Goal: Task Accomplishment & Management: Manage account settings

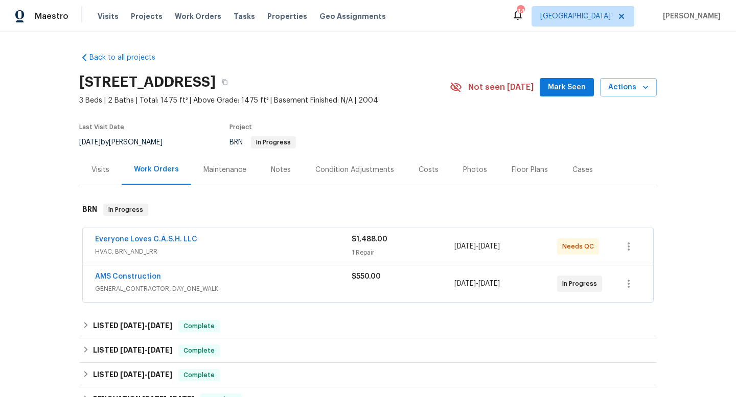
click at [200, 16] on span "Work Orders" at bounding box center [198, 16] width 46 height 10
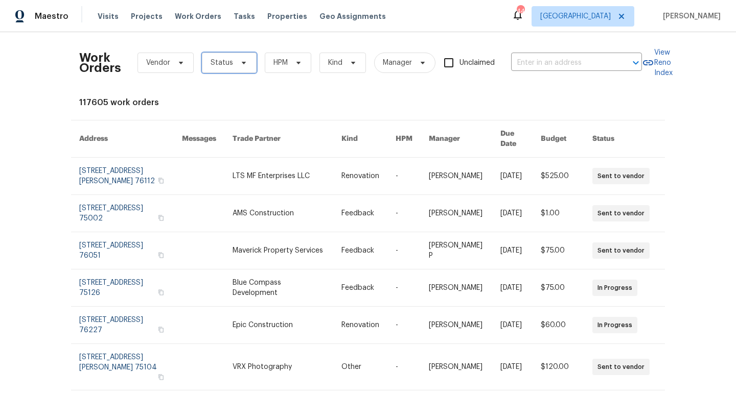
click at [232, 66] on span "Status" at bounding box center [229, 63] width 55 height 20
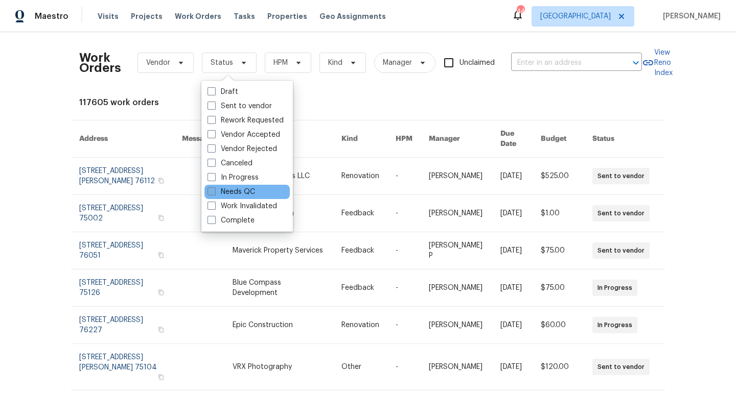
click at [233, 194] on label "Needs QC" at bounding box center [231, 192] width 48 height 10
click at [214, 194] on input "Needs QC" at bounding box center [210, 190] width 7 height 7
checkbox input "true"
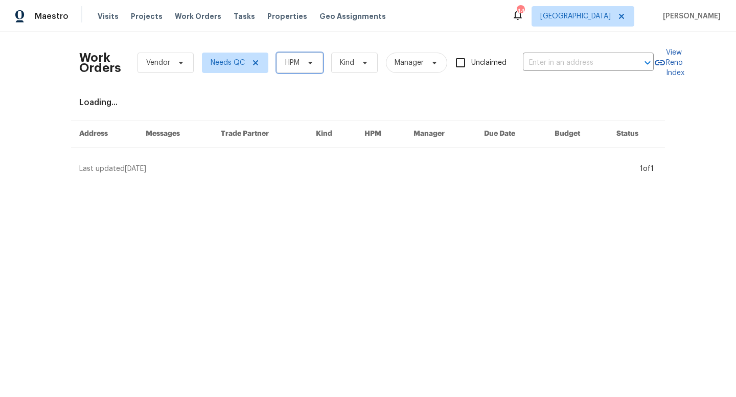
click at [312, 63] on icon at bounding box center [310, 63] width 4 height 3
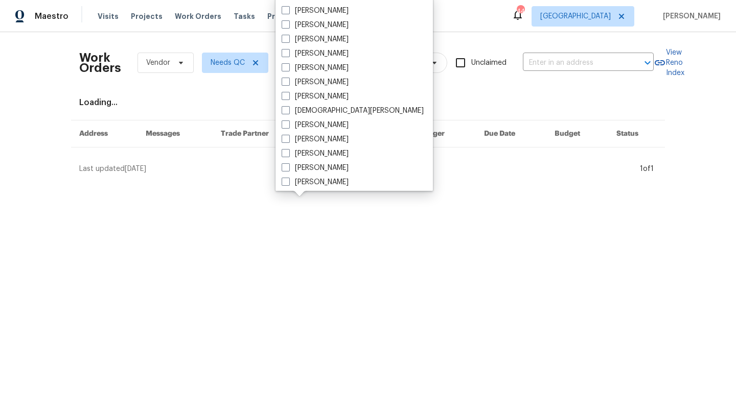
scroll to position [570, 0]
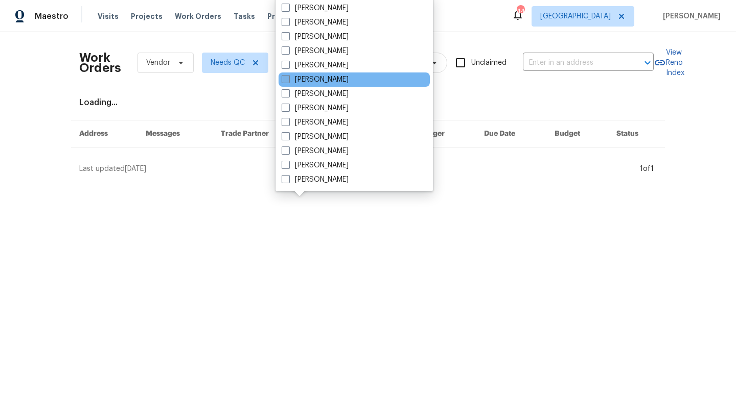
click at [298, 81] on label "[PERSON_NAME]" at bounding box center [314, 80] width 67 height 10
click at [288, 81] on input "[PERSON_NAME]" at bounding box center [284, 78] width 7 height 7
checkbox input "true"
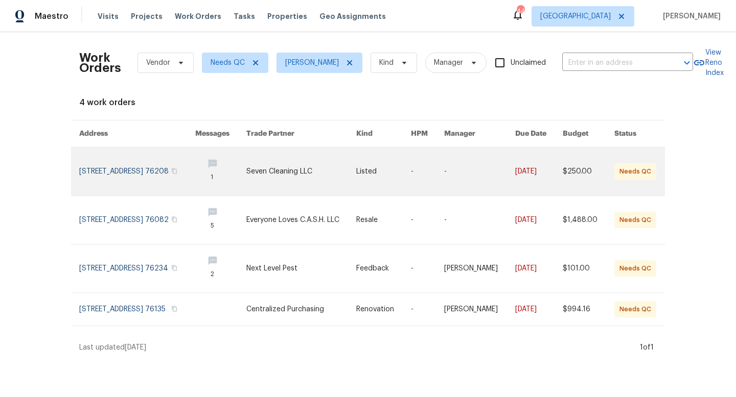
click at [281, 165] on link at bounding box center [301, 172] width 110 height 48
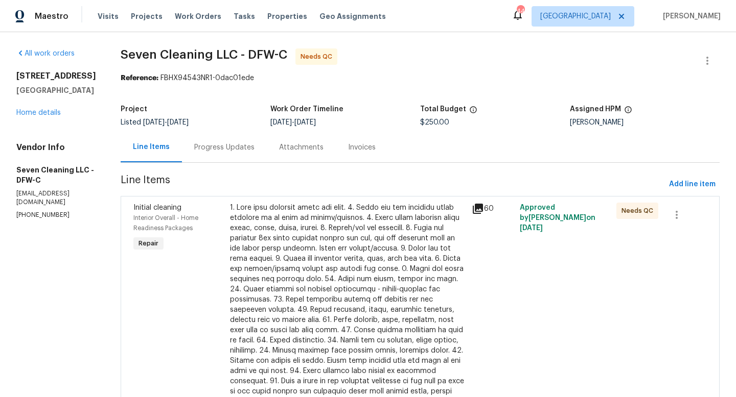
click at [313, 233] on div at bounding box center [347, 305] width 235 height 204
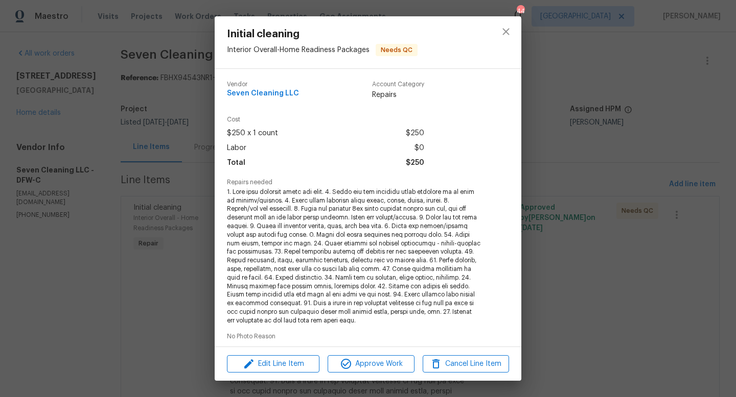
click at [377, 277] on span at bounding box center [354, 256] width 254 height 137
click at [187, 287] on div "Initial cleaning Interior Overall - Home Readiness Packages Needs QC Vendor Sev…" at bounding box center [368, 198] width 736 height 397
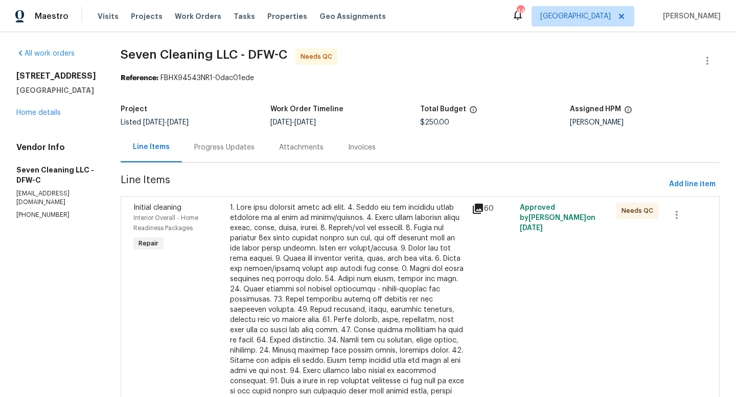
click at [479, 209] on icon at bounding box center [477, 209] width 10 height 10
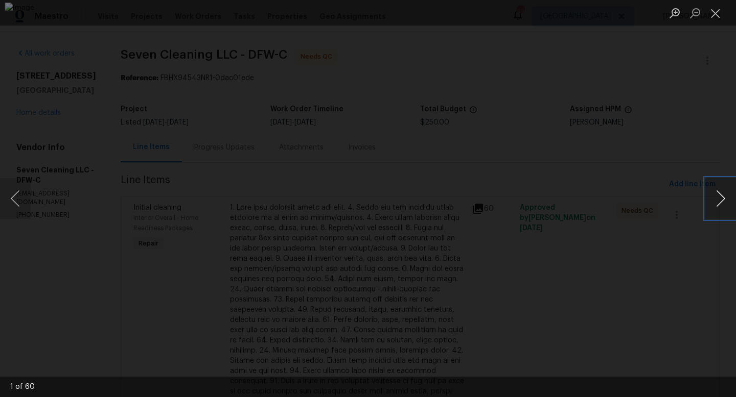
click at [722, 196] on button "Next image" at bounding box center [720, 198] width 31 height 41
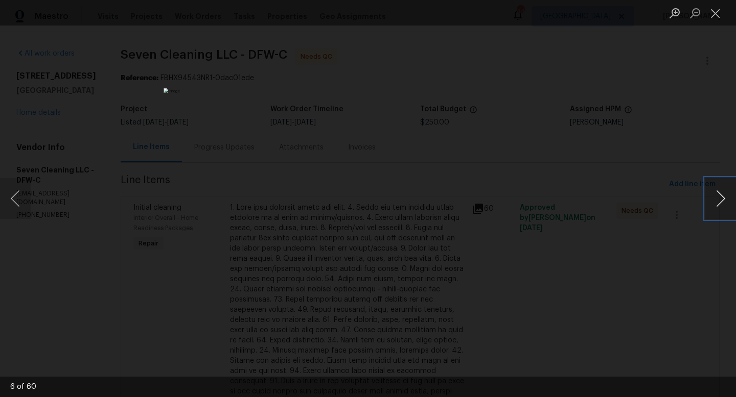
click at [722, 196] on button "Next image" at bounding box center [720, 198] width 31 height 41
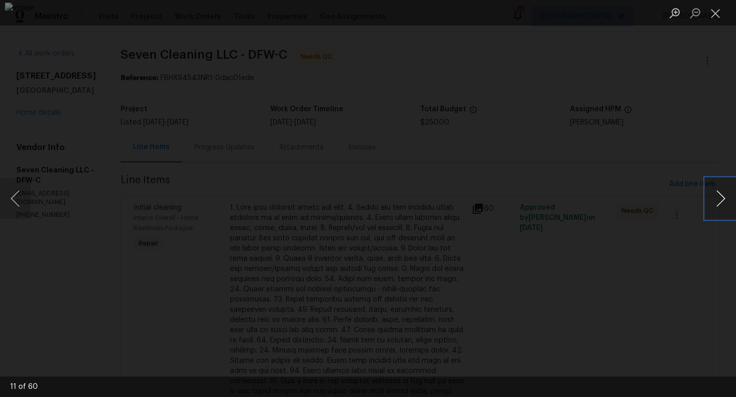
click at [722, 196] on button "Next image" at bounding box center [720, 198] width 31 height 41
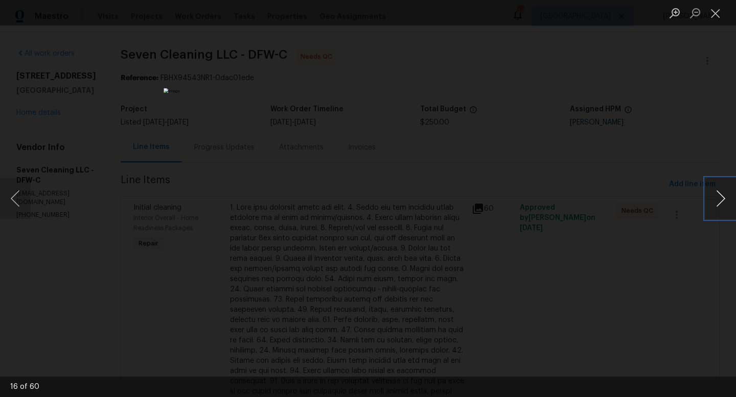
click at [722, 196] on button "Next image" at bounding box center [720, 198] width 31 height 41
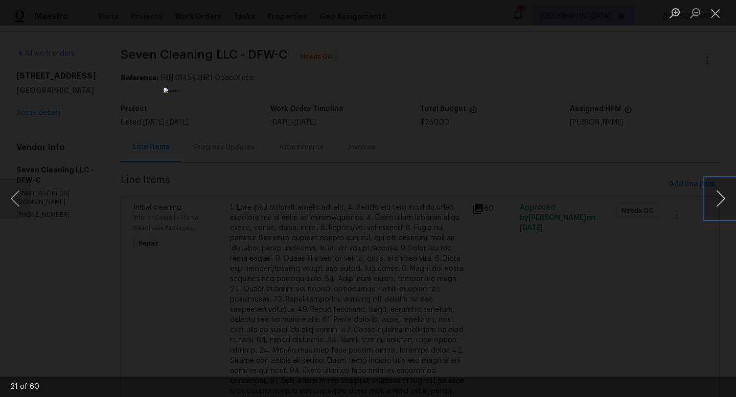
click at [722, 196] on button "Next image" at bounding box center [720, 198] width 31 height 41
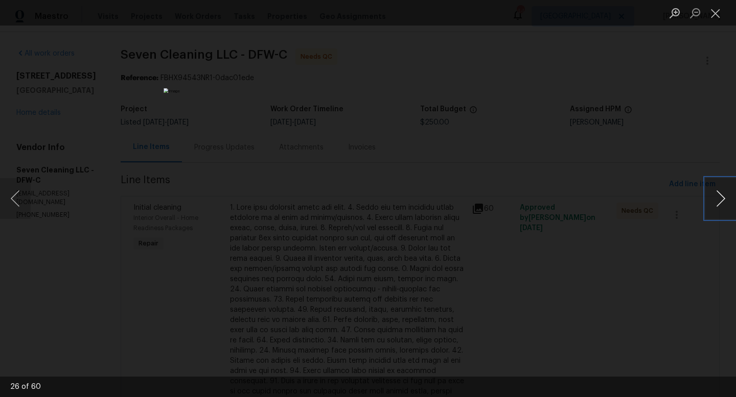
click at [722, 196] on button "Next image" at bounding box center [720, 198] width 31 height 41
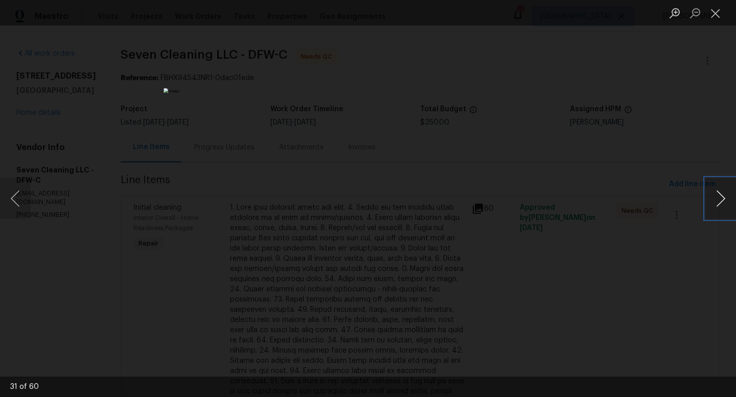
click at [722, 196] on button "Next image" at bounding box center [720, 198] width 31 height 41
click at [11, 198] on button "Previous image" at bounding box center [15, 198] width 31 height 41
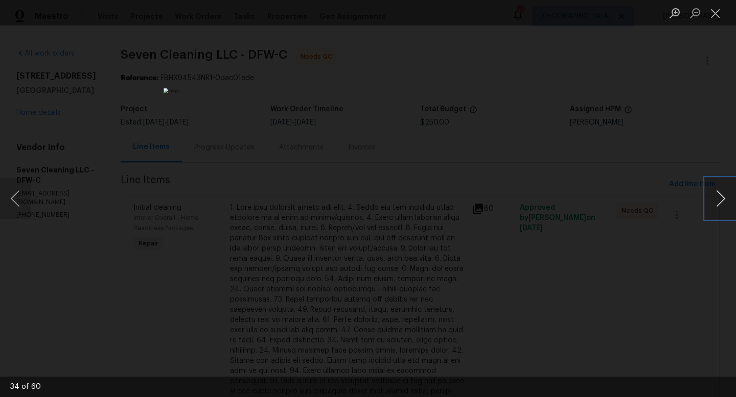
click at [728, 204] on button "Next image" at bounding box center [720, 198] width 31 height 41
click at [718, 204] on button "Next image" at bounding box center [720, 198] width 31 height 41
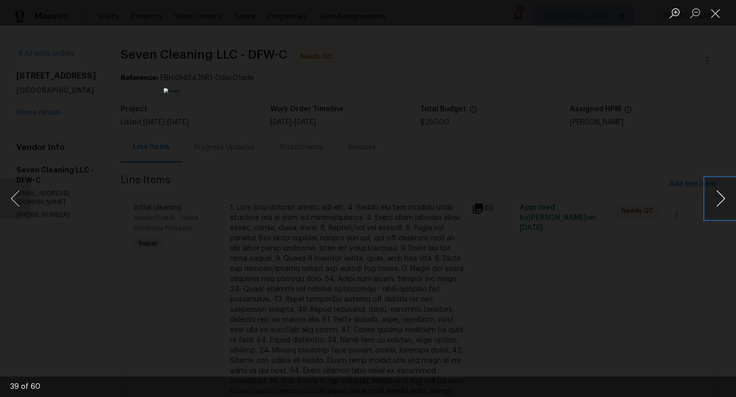
click at [718, 204] on button "Next image" at bounding box center [720, 198] width 31 height 41
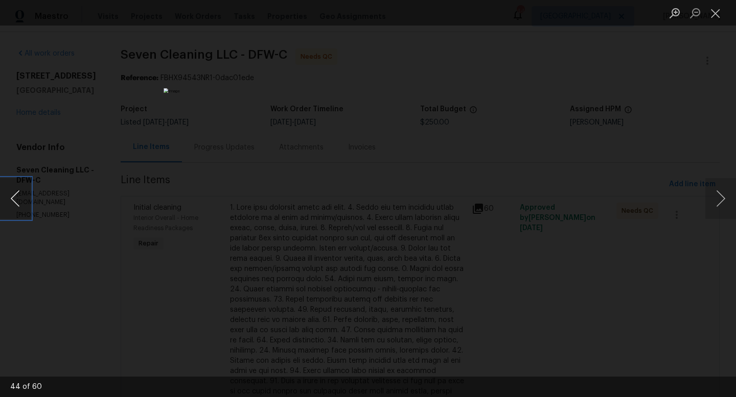
click at [15, 203] on button "Previous image" at bounding box center [15, 198] width 31 height 41
click at [707, 193] on button "Next image" at bounding box center [720, 198] width 31 height 41
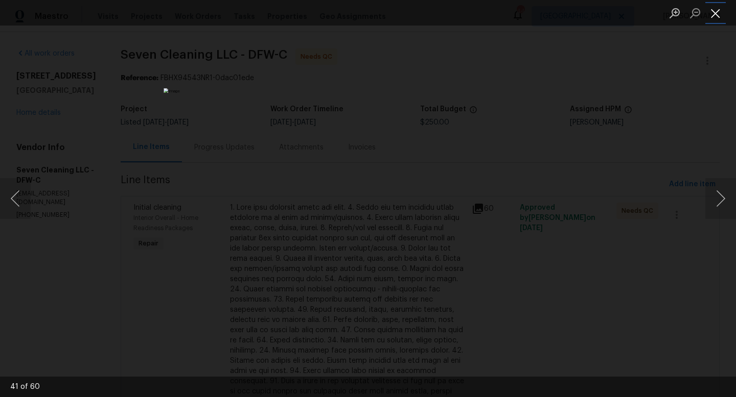
click at [713, 16] on button "Close lightbox" at bounding box center [715, 13] width 20 height 18
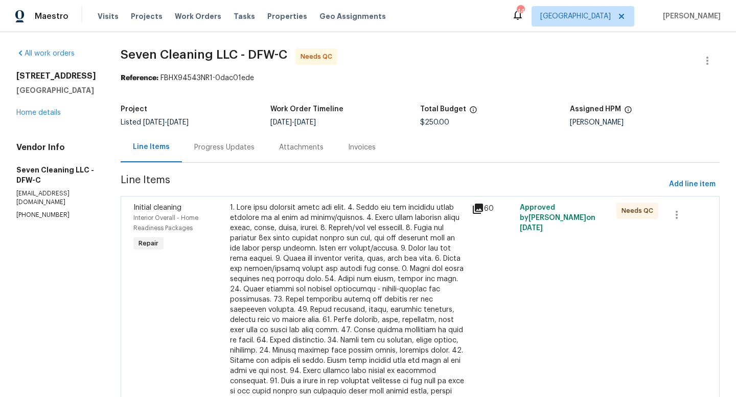
click at [335, 316] on div at bounding box center [347, 305] width 235 height 204
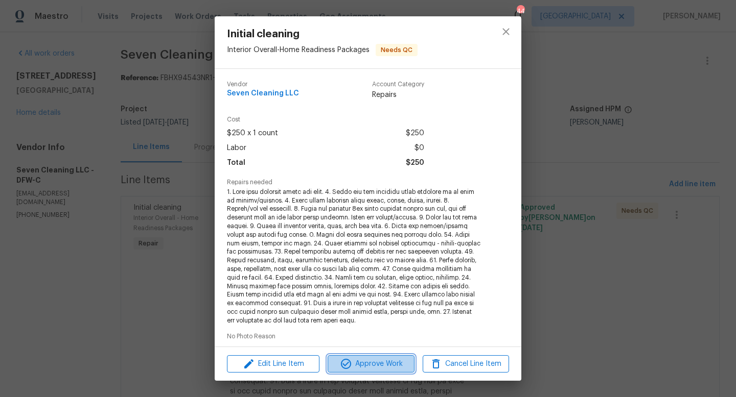
click at [383, 365] on span "Approve Work" at bounding box center [370, 364] width 80 height 13
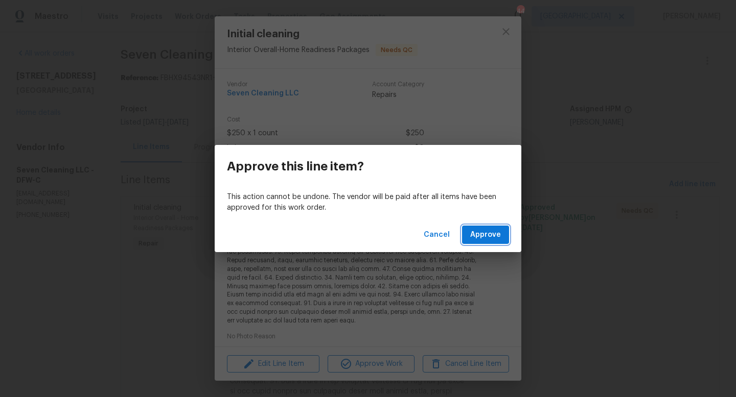
click at [486, 228] on button "Approve" at bounding box center [485, 235] width 47 height 19
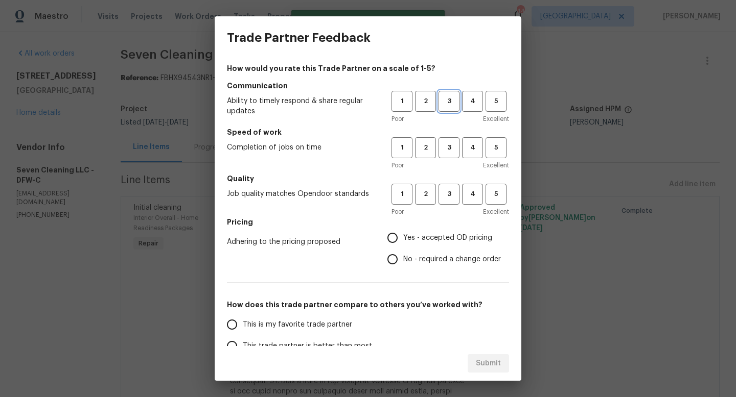
click at [447, 103] on span "3" at bounding box center [448, 102] width 19 height 12
click at [453, 146] on span "3" at bounding box center [448, 148] width 19 height 12
click at [446, 201] on button "3" at bounding box center [448, 194] width 21 height 21
click at [398, 241] on input "Yes - accepted OD pricing" at bounding box center [392, 237] width 21 height 21
radio input "true"
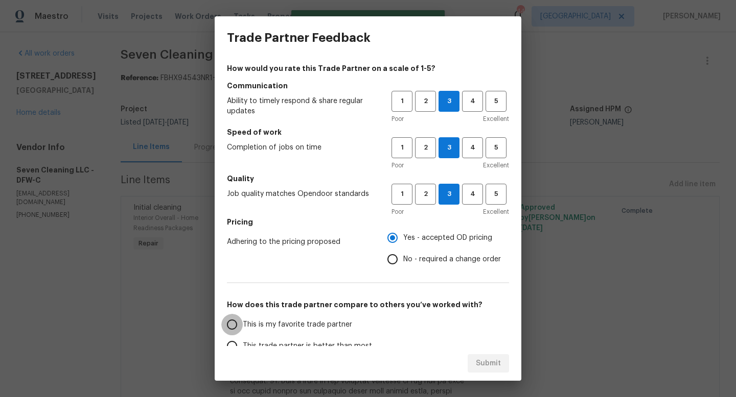
click at [231, 324] on input "This is my favorite trade partner" at bounding box center [231, 324] width 21 height 21
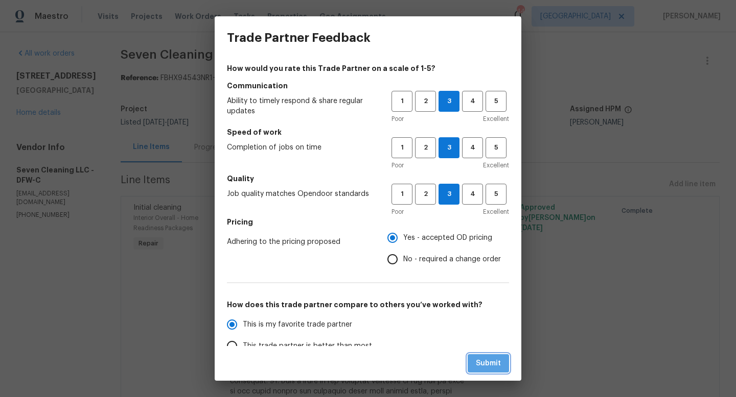
click at [477, 363] on span "Submit" at bounding box center [488, 364] width 25 height 13
radio input "true"
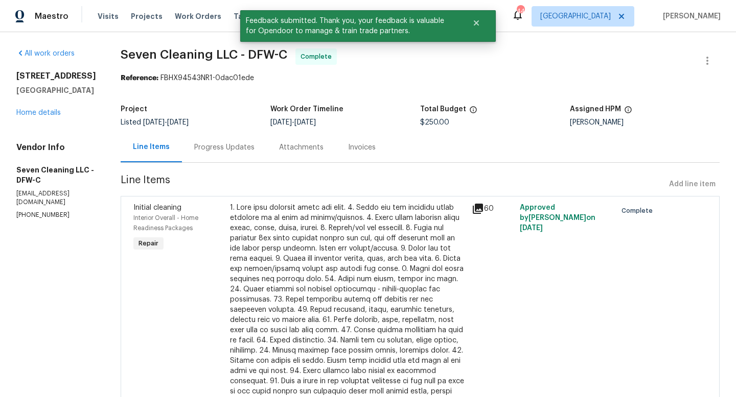
click at [51, 116] on div "[STREET_ADDRESS][PERSON_NAME] Home details" at bounding box center [56, 94] width 80 height 47
click at [48, 114] on link "Home details" at bounding box center [38, 112] width 44 height 7
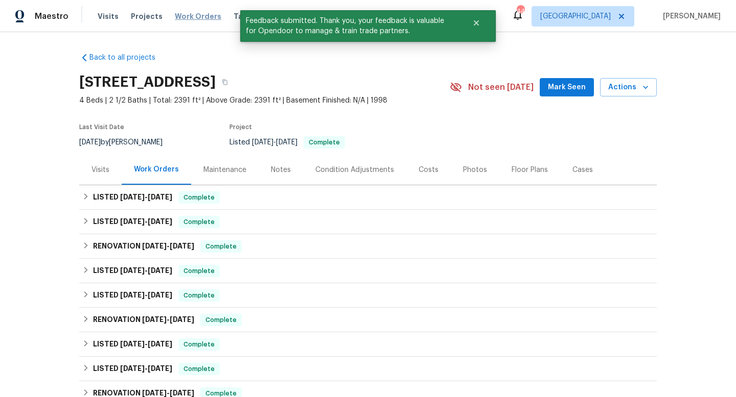
click at [185, 16] on span "Work Orders" at bounding box center [198, 16] width 46 height 10
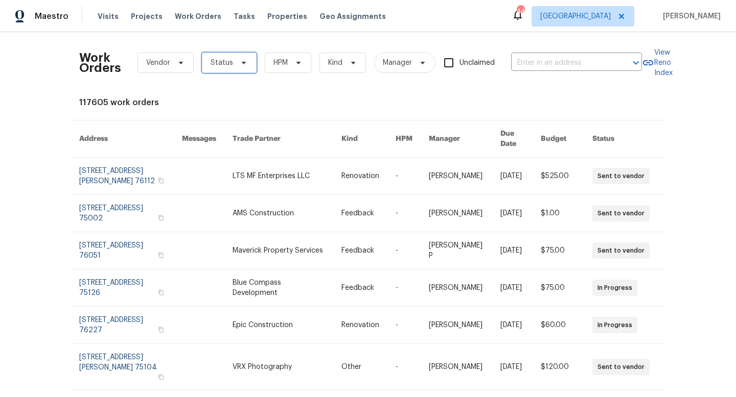
click at [218, 60] on span "Status" at bounding box center [221, 63] width 22 height 10
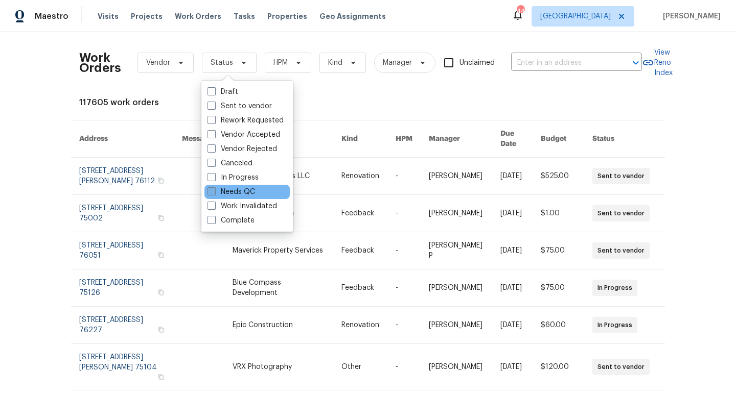
click at [238, 187] on label "Needs QC" at bounding box center [231, 192] width 48 height 10
click at [214, 187] on input "Needs QC" at bounding box center [210, 190] width 7 height 7
checkbox input "true"
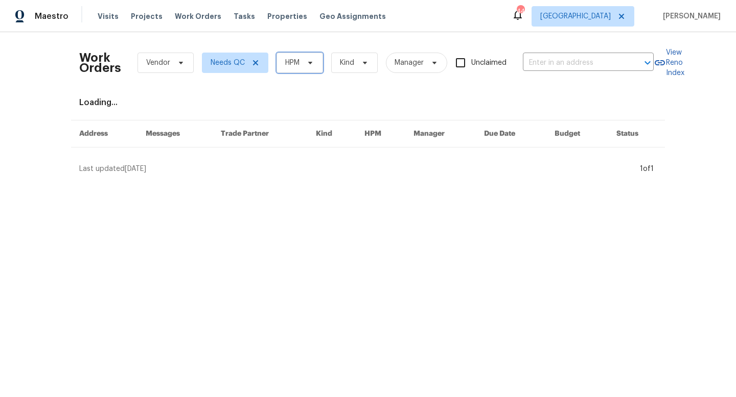
click at [307, 67] on span "HPM" at bounding box center [299, 63] width 46 height 20
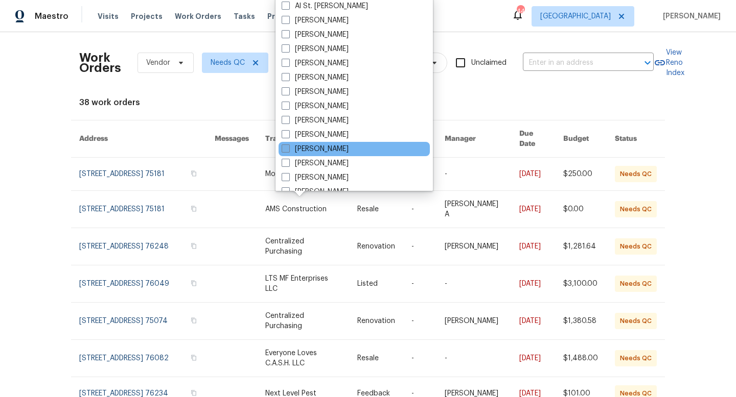
scroll to position [570, 0]
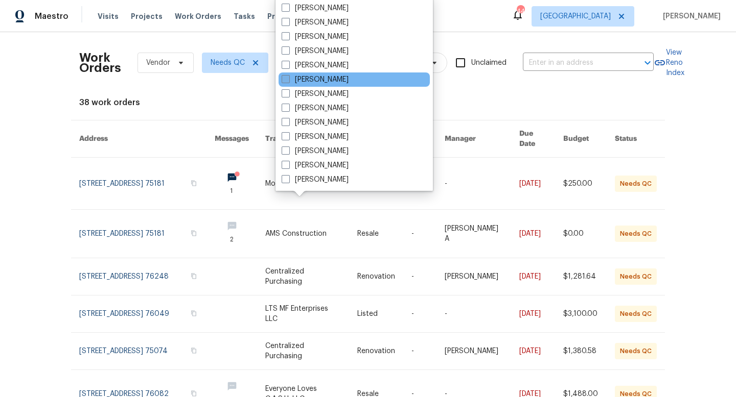
click at [303, 80] on label "[PERSON_NAME]" at bounding box center [314, 80] width 67 height 10
click at [288, 80] on input "[PERSON_NAME]" at bounding box center [284, 78] width 7 height 7
checkbox input "true"
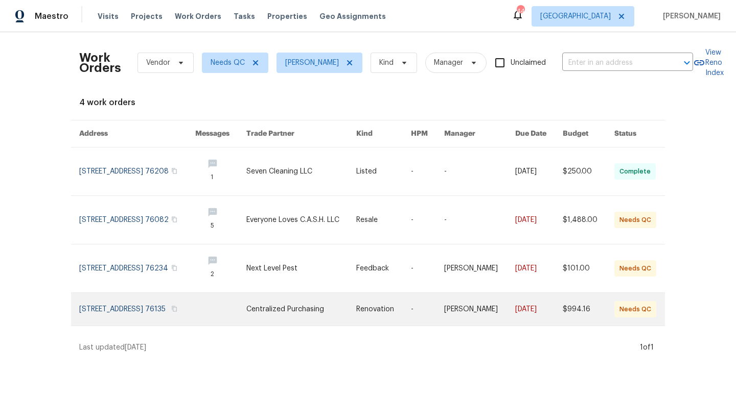
click at [307, 305] on link at bounding box center [301, 309] width 110 height 33
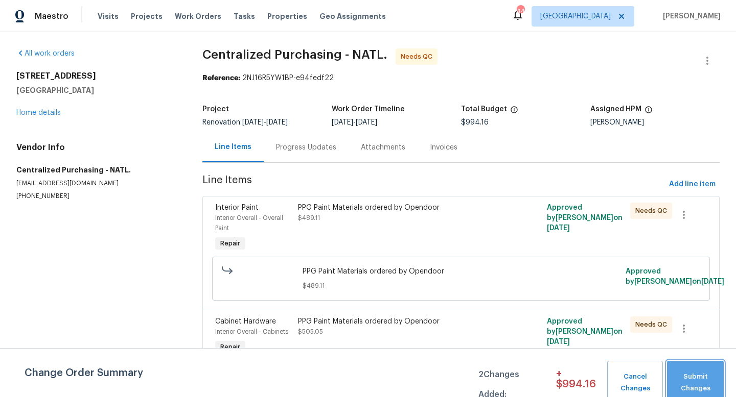
click at [680, 384] on span "Submit Changes" at bounding box center [695, 382] width 46 height 23
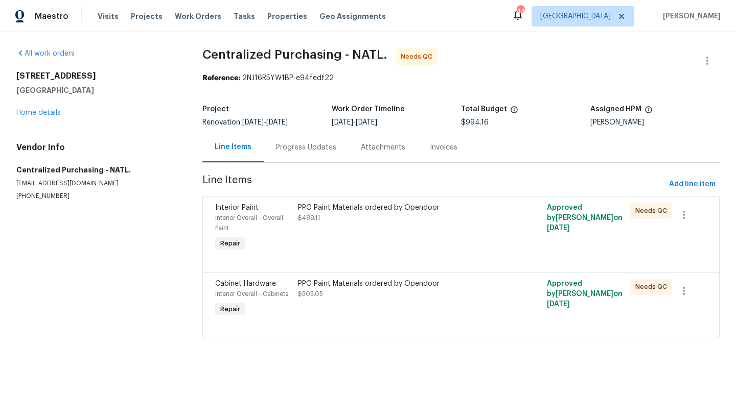
click at [334, 212] on div "PPG Paint Materials ordered by Opendoor" at bounding box center [398, 208] width 201 height 10
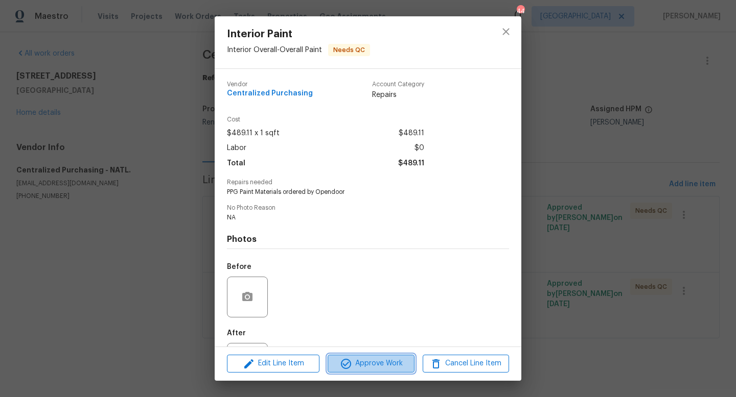
click at [353, 367] on span "Approve Work" at bounding box center [370, 364] width 80 height 13
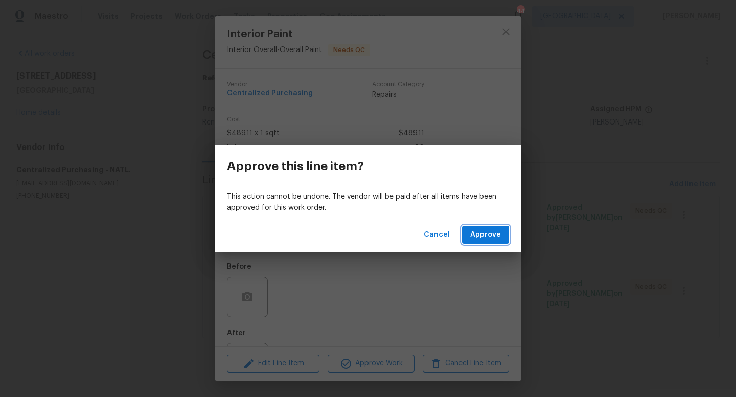
click at [486, 229] on span "Approve" at bounding box center [485, 235] width 31 height 13
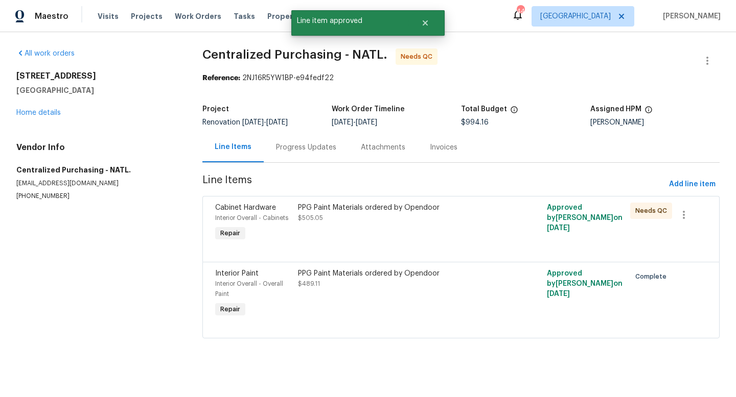
click at [331, 211] on div "PPG Paint Materials ordered by Opendoor" at bounding box center [398, 208] width 201 height 10
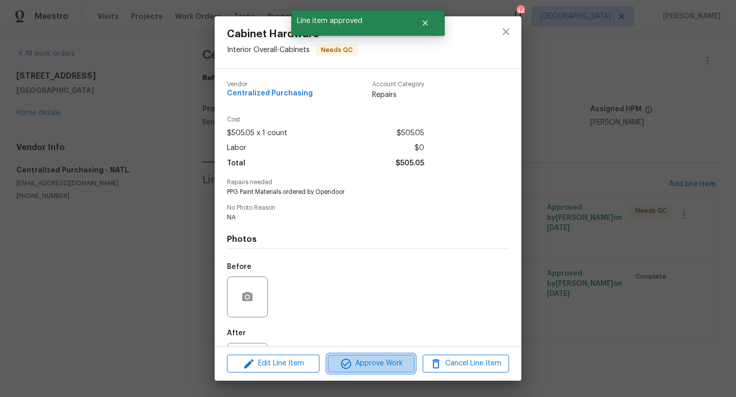
click at [375, 358] on span "Approve Work" at bounding box center [370, 364] width 80 height 13
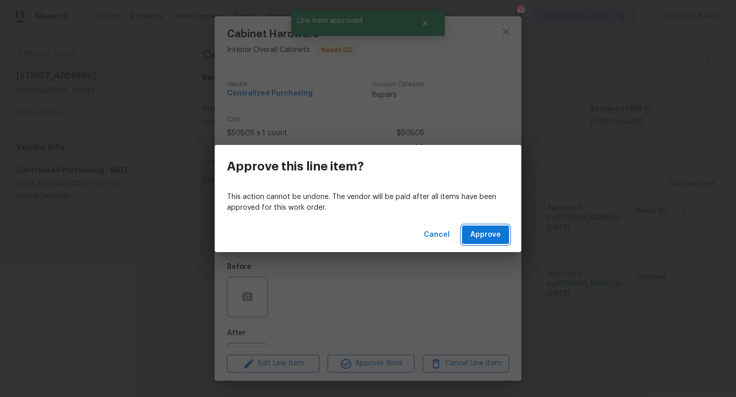
click at [478, 236] on span "Approve" at bounding box center [485, 235] width 31 height 13
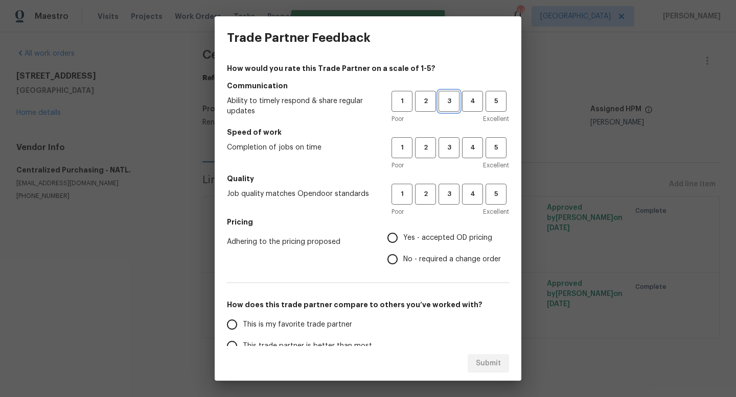
click at [443, 96] on span "3" at bounding box center [448, 102] width 19 height 12
click at [455, 153] on span "3" at bounding box center [448, 148] width 19 height 12
click at [446, 191] on span "3" at bounding box center [448, 194] width 19 height 12
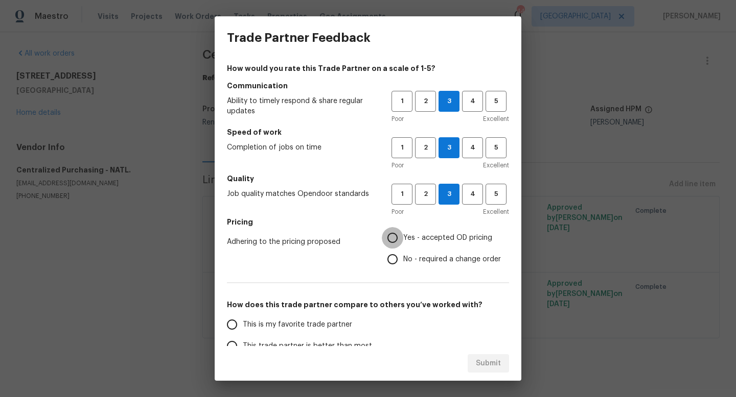
click at [393, 239] on input "Yes - accepted OD pricing" at bounding box center [392, 237] width 21 height 21
radio input "true"
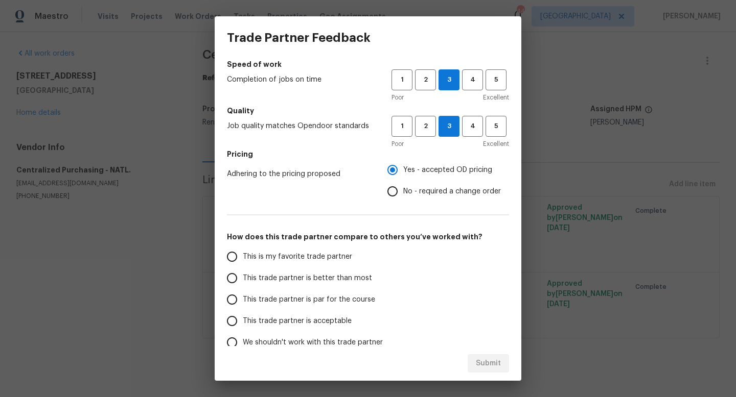
scroll to position [121, 0]
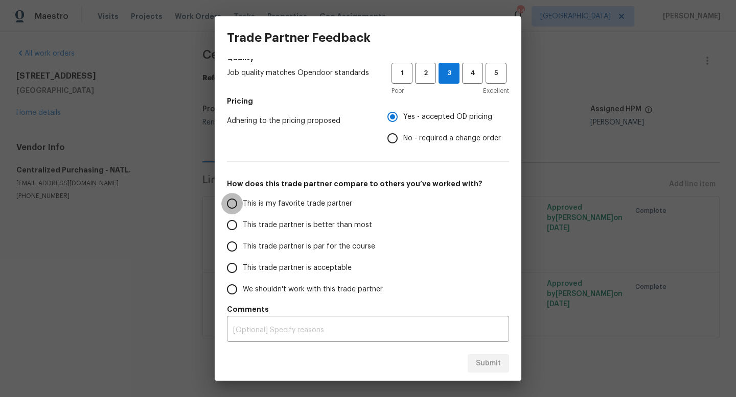
click at [234, 203] on input "This is my favorite trade partner" at bounding box center [231, 203] width 21 height 21
click at [487, 363] on span "Submit" at bounding box center [488, 364] width 25 height 13
radio input "true"
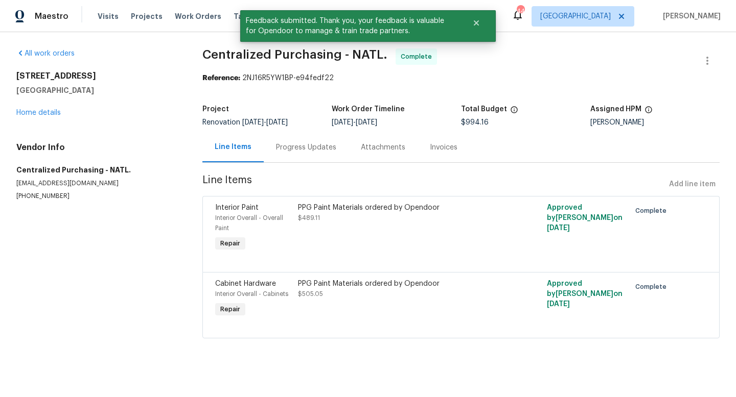
click at [40, 108] on div "[STREET_ADDRESS] Home details" at bounding box center [96, 94] width 161 height 47
click at [40, 112] on link "Home details" at bounding box center [38, 112] width 44 height 7
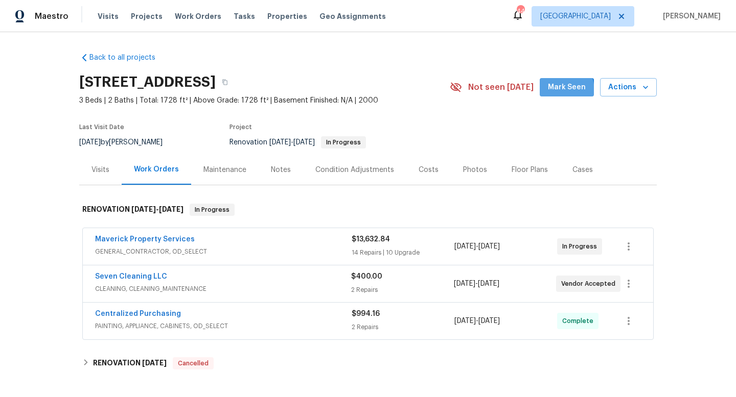
click at [550, 91] on button "Mark Seen" at bounding box center [566, 87] width 54 height 19
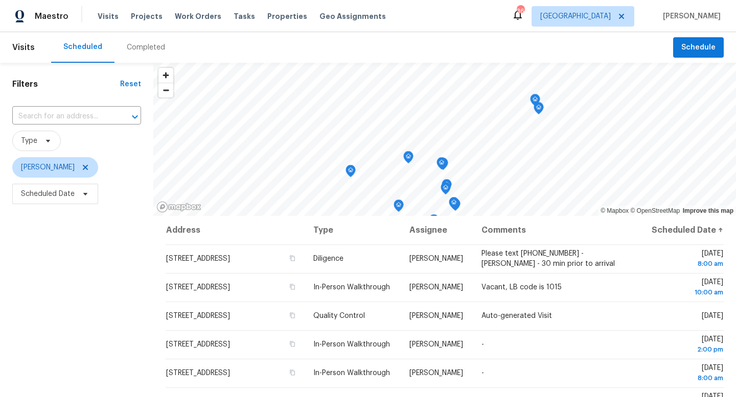
scroll to position [88, 0]
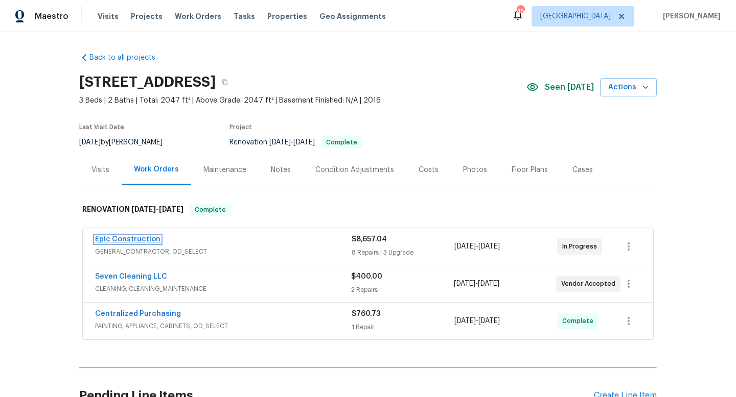
click at [139, 238] on link "Epic Construction" at bounding box center [127, 239] width 65 height 7
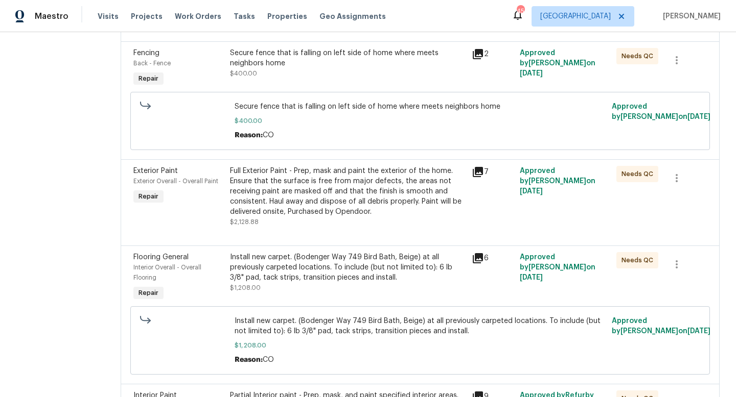
scroll to position [1013, 0]
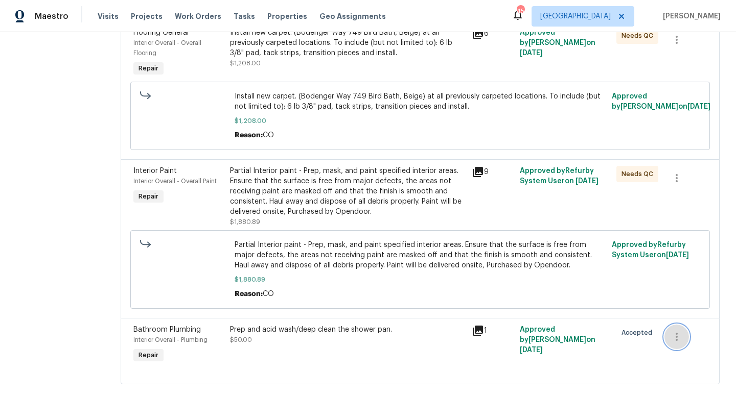
click at [677, 325] on button "button" at bounding box center [676, 337] width 25 height 25
click at [686, 324] on li "Cancel" at bounding box center [682, 321] width 39 height 17
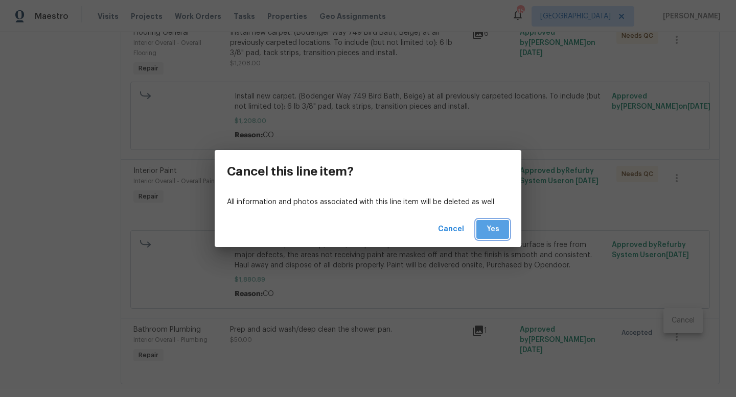
click at [493, 220] on button "Yes" at bounding box center [492, 229] width 33 height 19
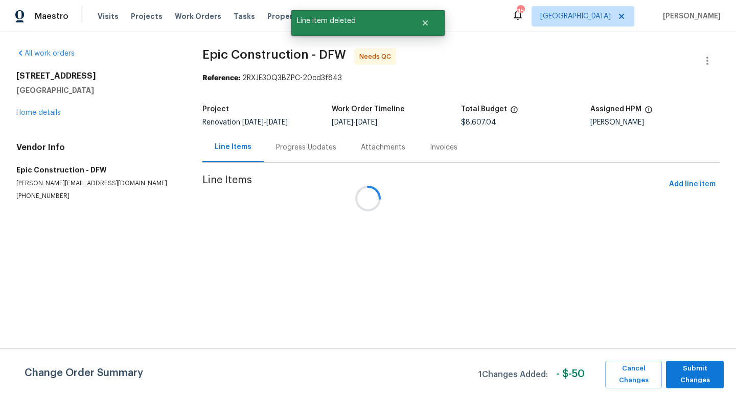
scroll to position [0, 0]
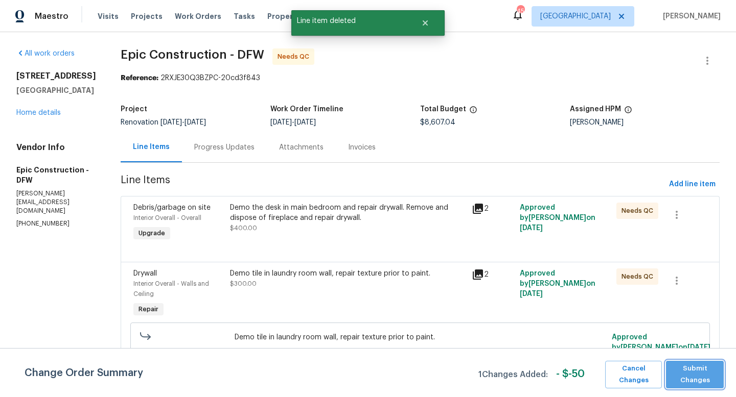
click at [715, 374] on span "Submit Changes" at bounding box center [695, 374] width 48 height 23
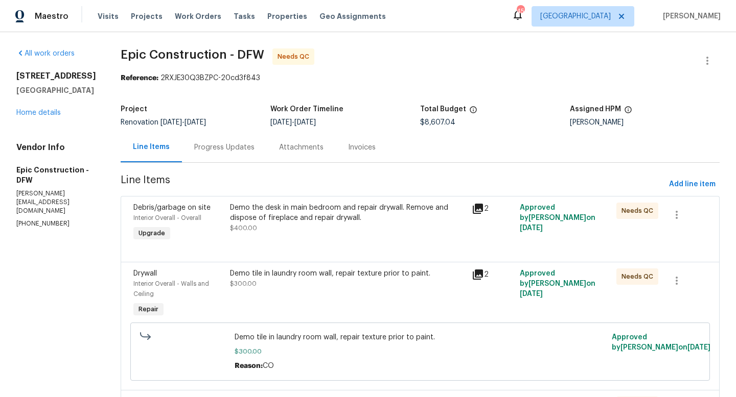
click at [276, 217] on div "Demo the desk in main bedroom and repair drywall. Remove and dispose of firepla…" at bounding box center [347, 213] width 235 height 20
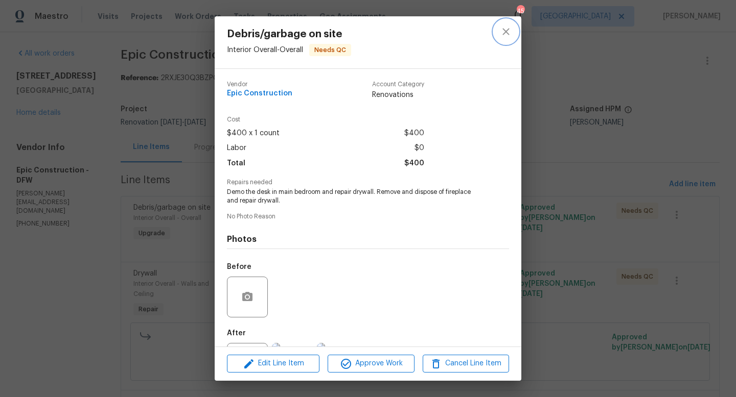
click at [507, 24] on button "close" at bounding box center [505, 31] width 25 height 25
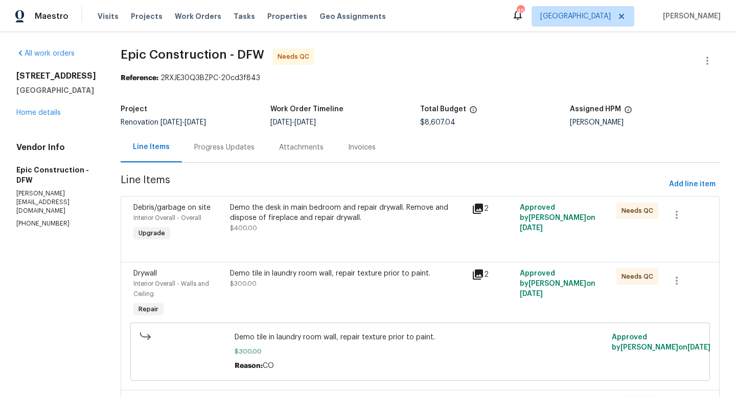
click at [392, 103] on div "Project Renovation 8/4/2025 - 8/11/2025 Work Order Timeline 8/4/2025 - 8/11/202…" at bounding box center [420, 116] width 599 height 33
click at [239, 211] on div "Demo the desk in main bedroom and repair drywall. Remove and dispose of firepla…" at bounding box center [347, 213] width 235 height 20
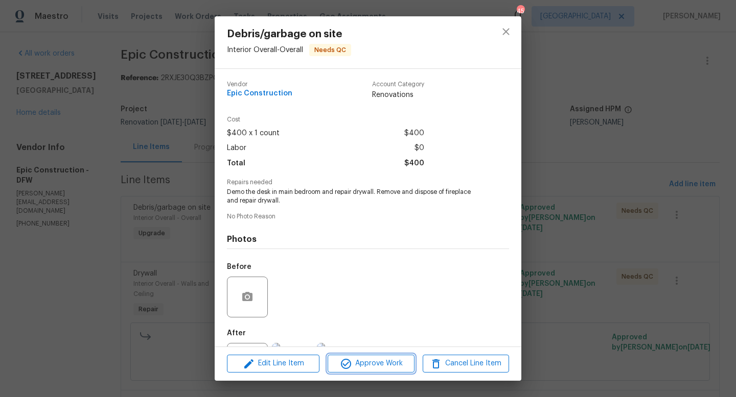
click at [354, 365] on span "Approve Work" at bounding box center [370, 364] width 80 height 13
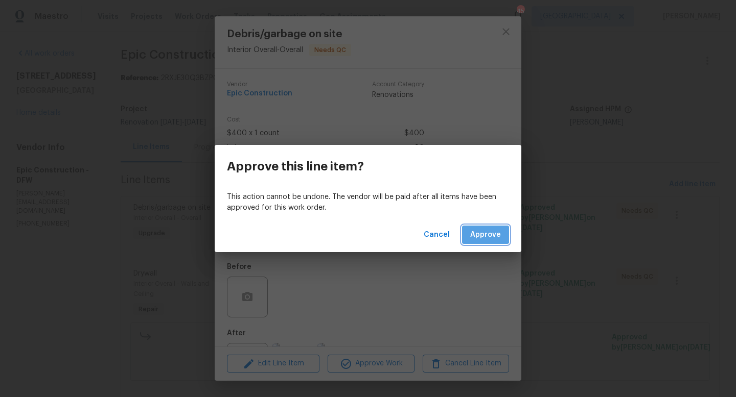
click at [476, 232] on span "Approve" at bounding box center [485, 235] width 31 height 13
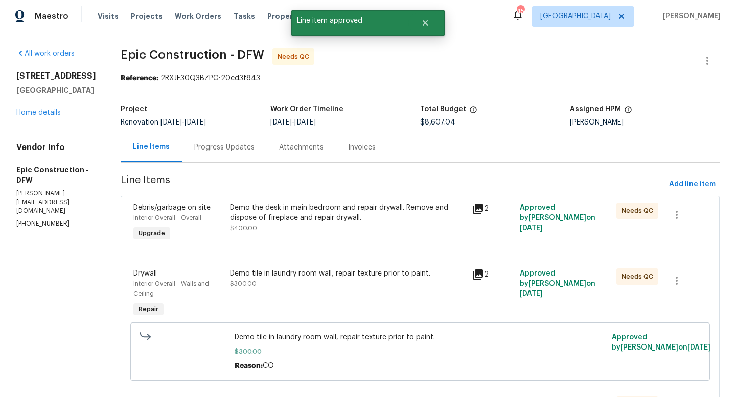
click at [307, 215] on div "Demo the desk in main bedroom and repair drywall. Remove and dispose of firepla…" at bounding box center [347, 213] width 235 height 20
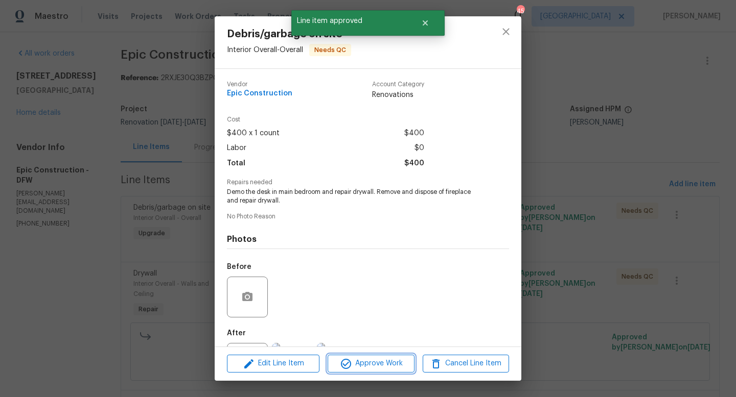
click at [386, 364] on span "Approve Work" at bounding box center [370, 364] width 80 height 13
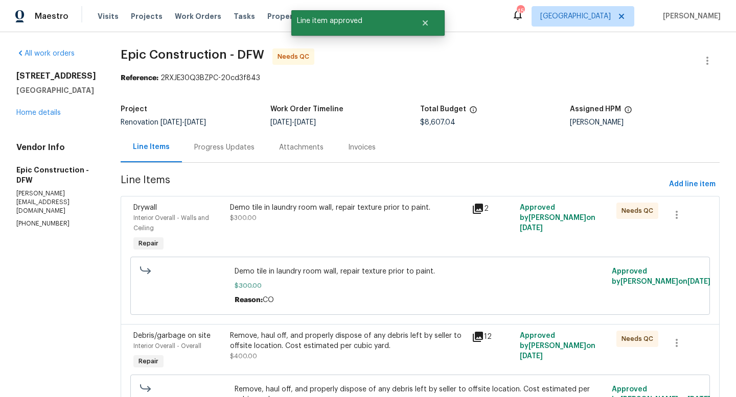
click at [324, 212] on div "Demo tile in laundry room wall, repair texture prior to paint." at bounding box center [347, 208] width 235 height 10
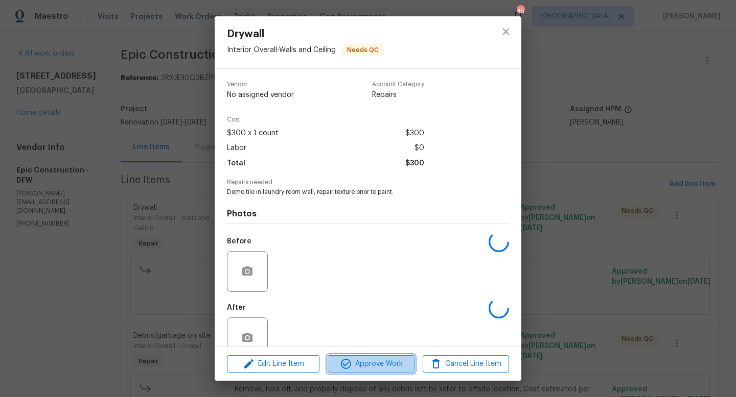
click at [380, 366] on span "Approve Work" at bounding box center [370, 364] width 80 height 13
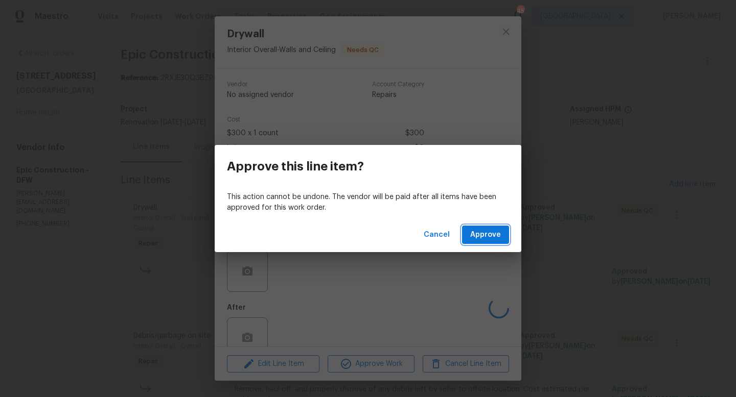
click at [485, 235] on span "Approve" at bounding box center [485, 235] width 31 height 13
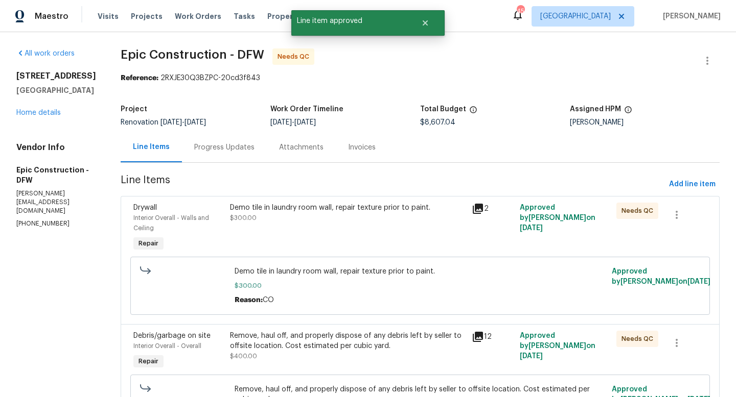
click at [316, 338] on div "Remove, haul off, and properly dispose of any debris left by seller to offsite …" at bounding box center [347, 341] width 235 height 20
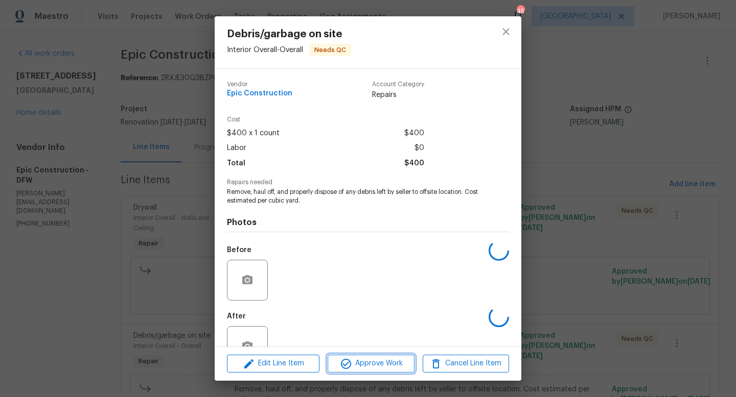
click at [374, 363] on span "Approve Work" at bounding box center [370, 364] width 80 height 13
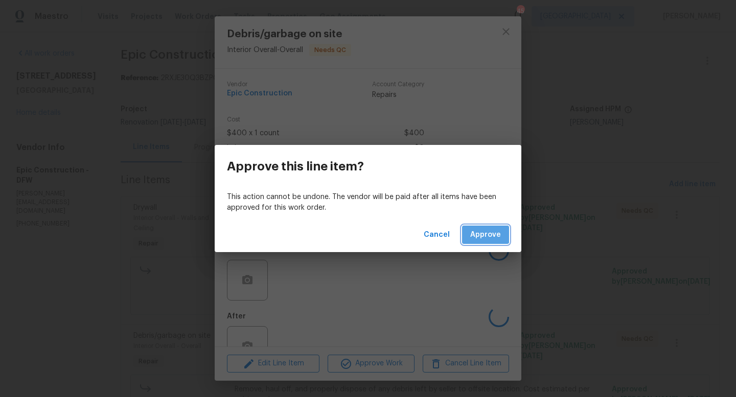
click at [481, 234] on span "Approve" at bounding box center [485, 235] width 31 height 13
